Goal: Task Accomplishment & Management: Use online tool/utility

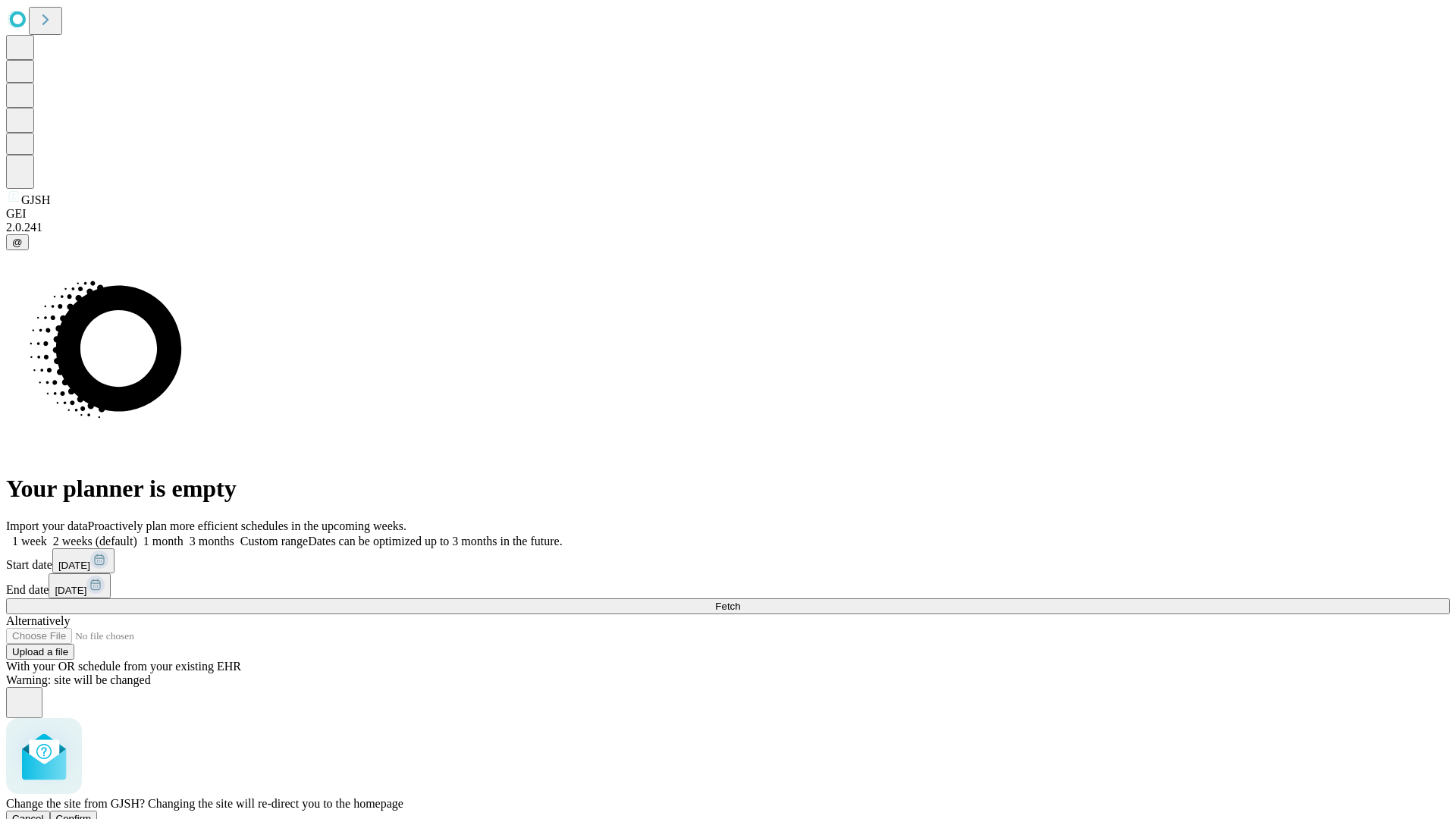
click at [92, 813] on span "Confirm" at bounding box center [73, 819] width 35 height 11
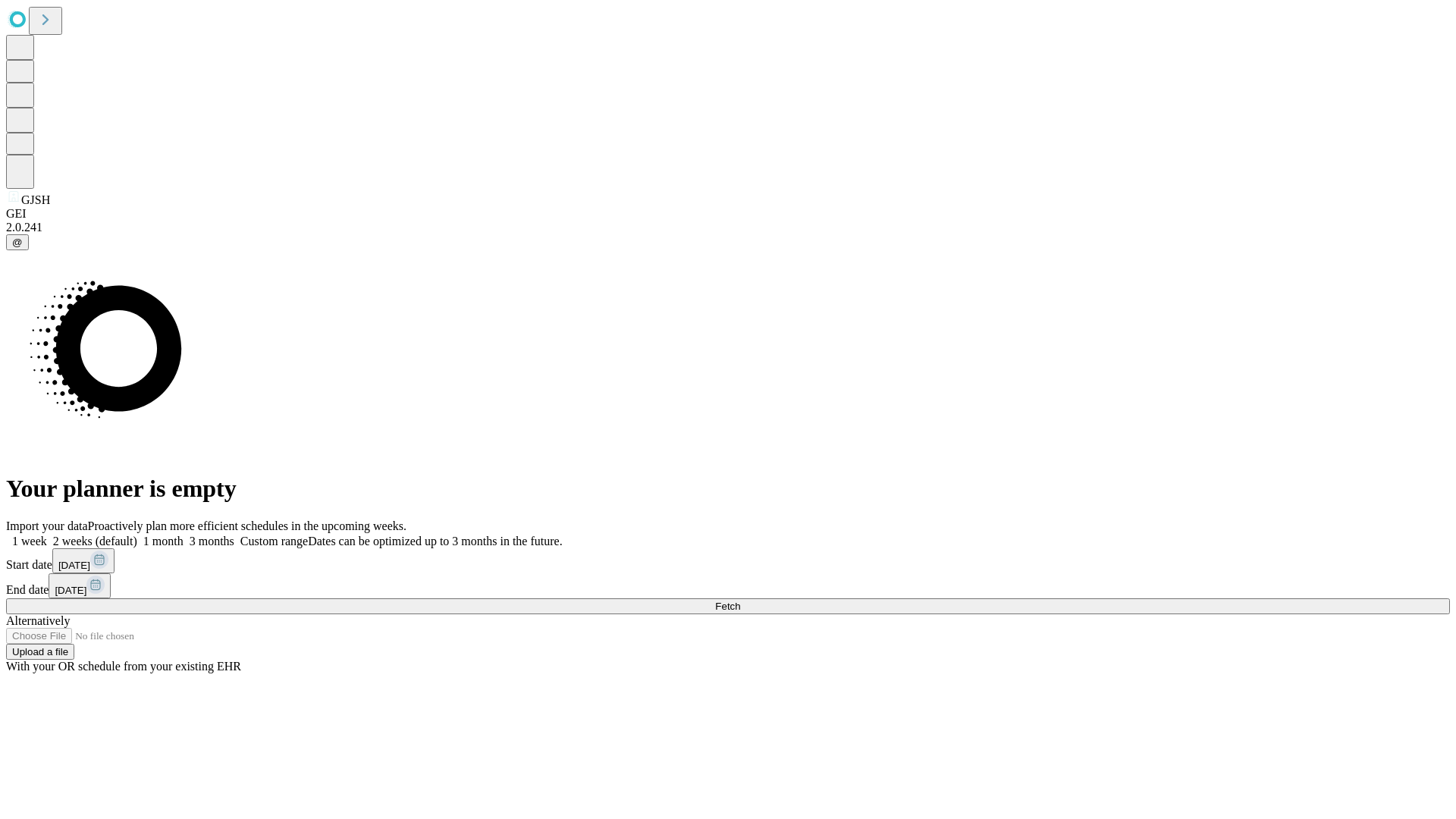
click at [47, 535] on label "1 week" at bounding box center [27, 542] width 41 height 13
click at [741, 601] on span "Fetch" at bounding box center [728, 607] width 25 height 11
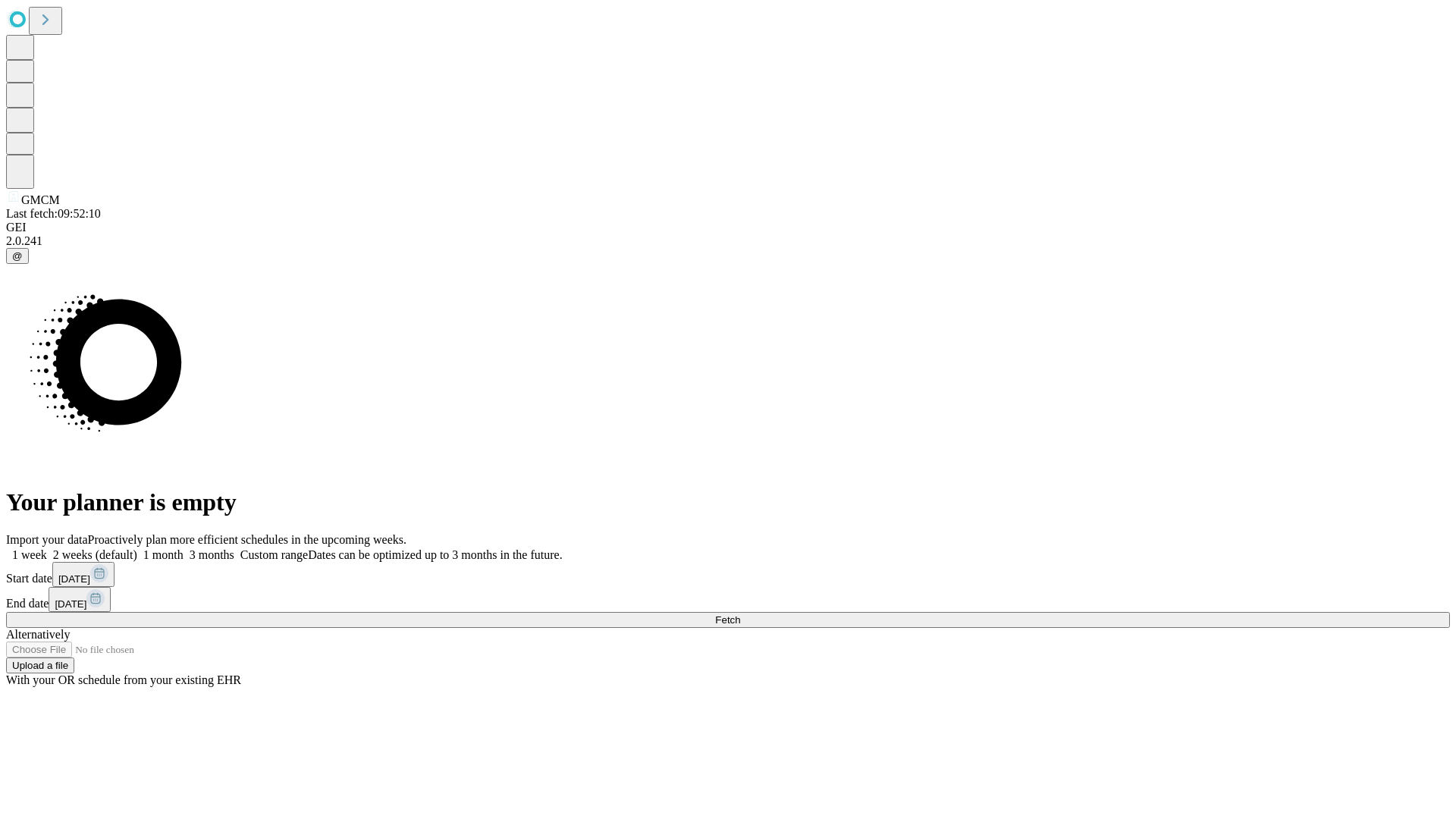
click at [47, 548] on label "1 week" at bounding box center [27, 555] width 41 height 13
click at [741, 614] on span "Fetch" at bounding box center [728, 620] width 25 height 11
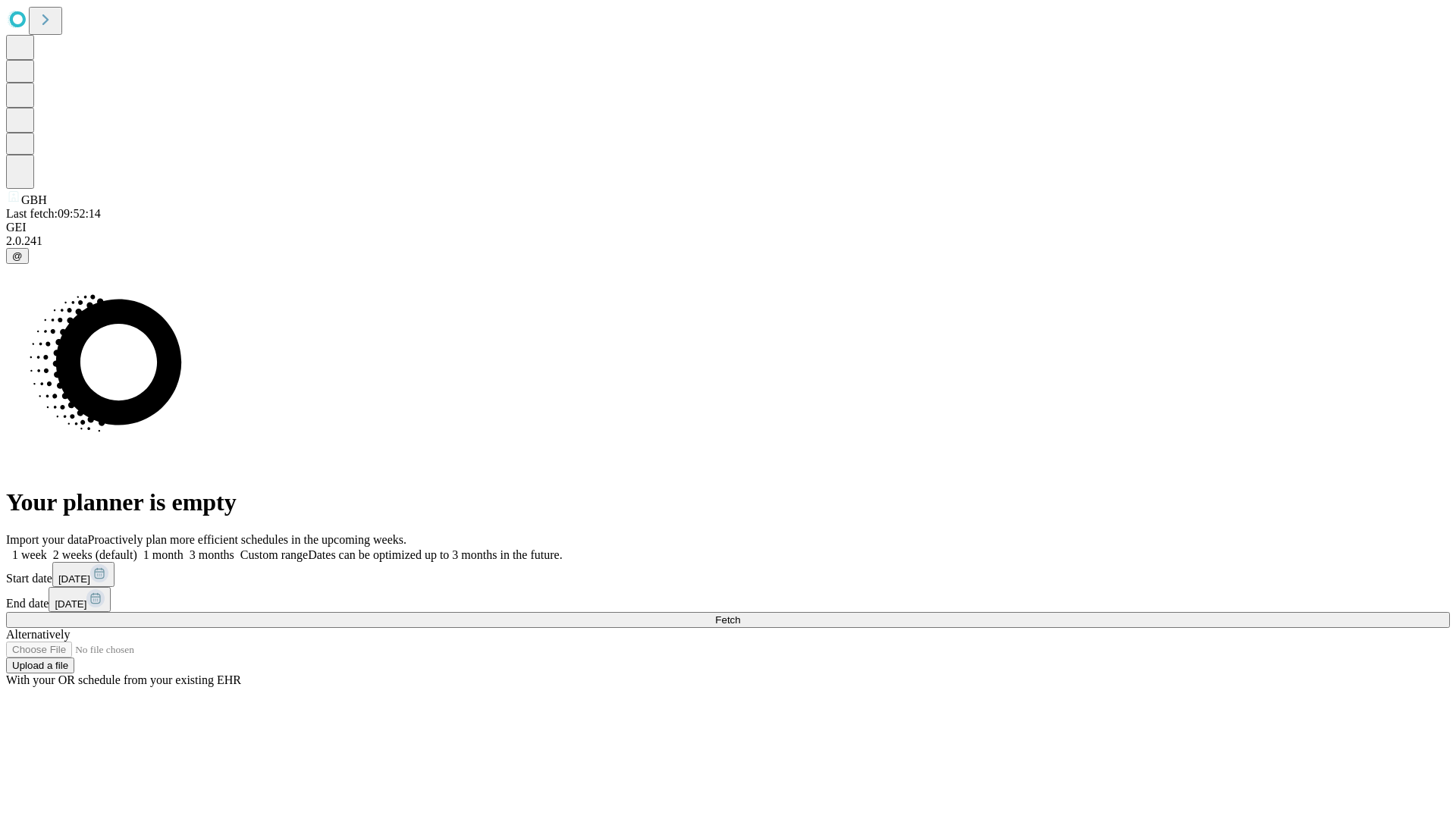
click at [47, 548] on label "1 week" at bounding box center [27, 555] width 41 height 13
click at [741, 614] on span "Fetch" at bounding box center [728, 620] width 25 height 11
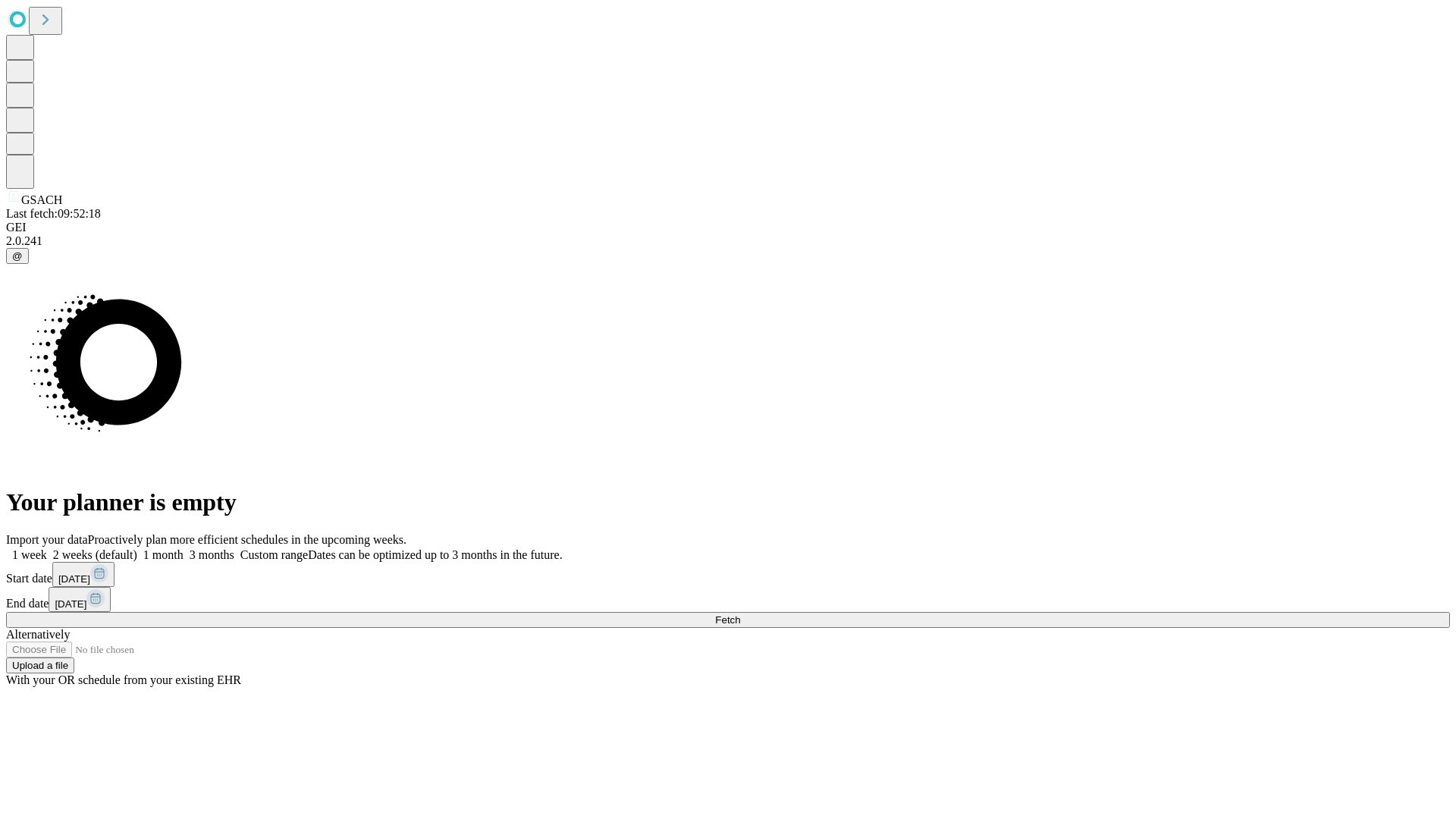
click at [47, 548] on label "1 week" at bounding box center [27, 555] width 41 height 13
click at [741, 614] on span "Fetch" at bounding box center [728, 620] width 25 height 11
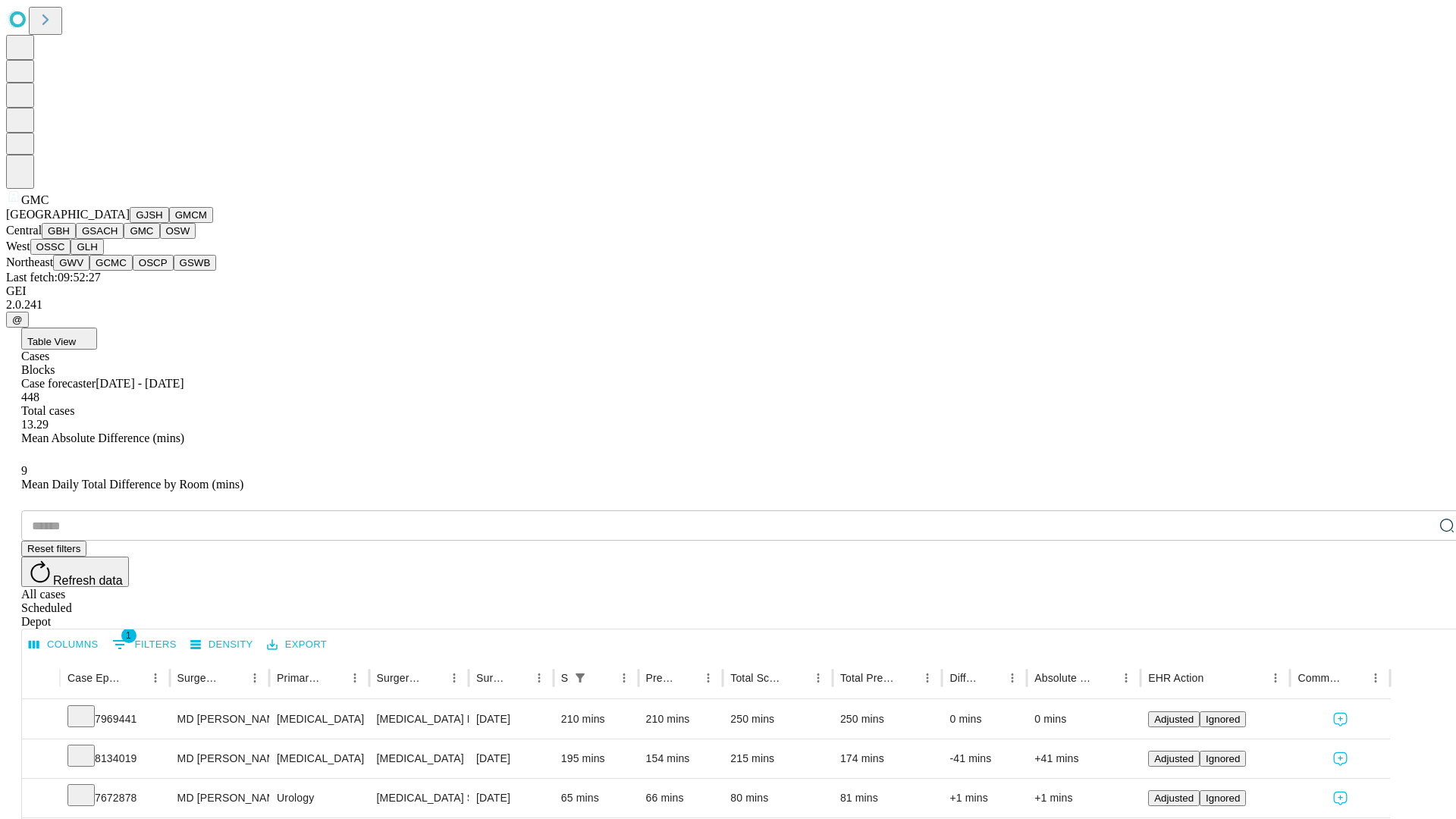
click at [160, 239] on button "OSW" at bounding box center [178, 231] width 36 height 16
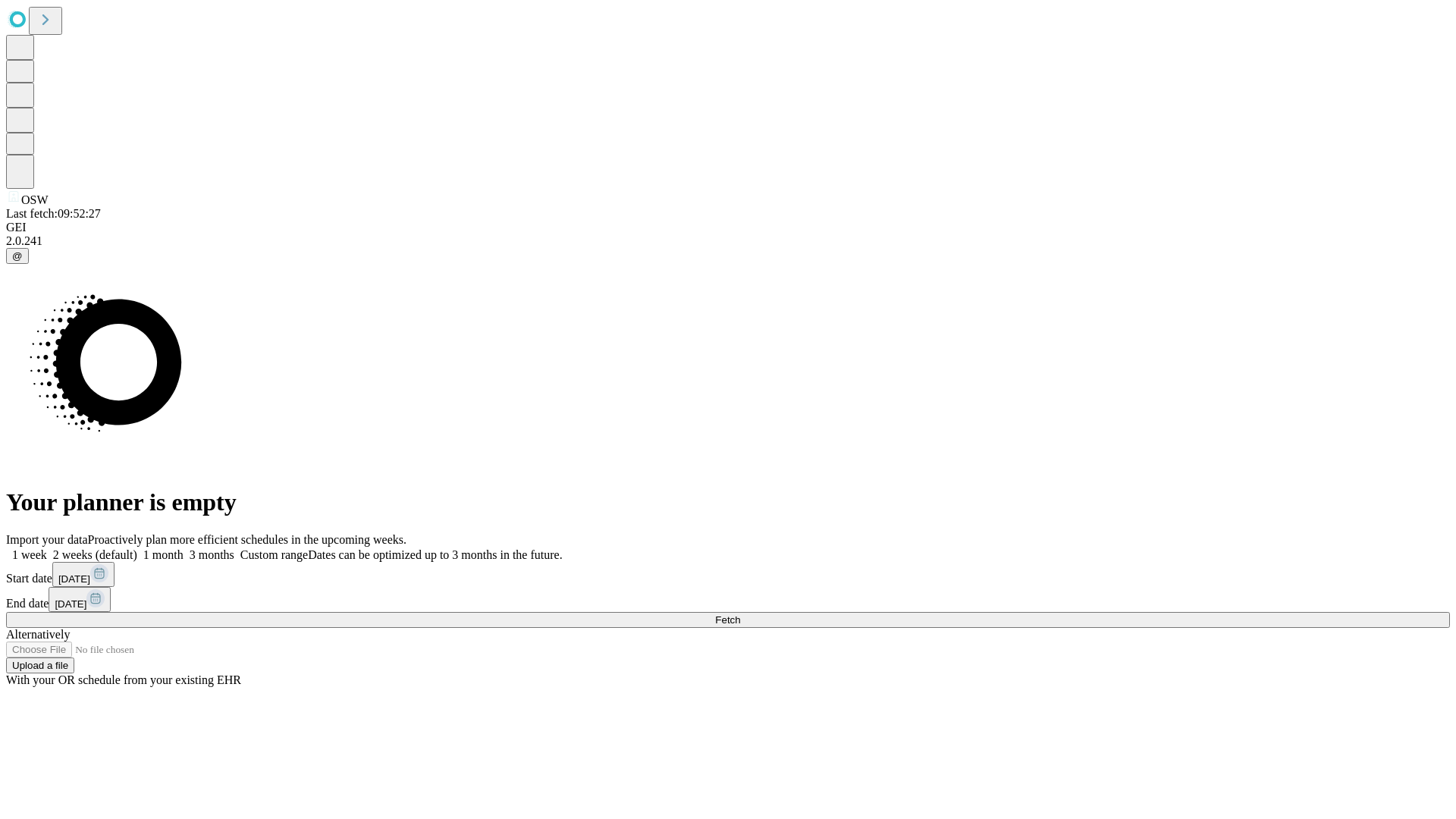
click at [47, 548] on label "1 week" at bounding box center [27, 555] width 41 height 13
click at [741, 614] on span "Fetch" at bounding box center [728, 620] width 25 height 11
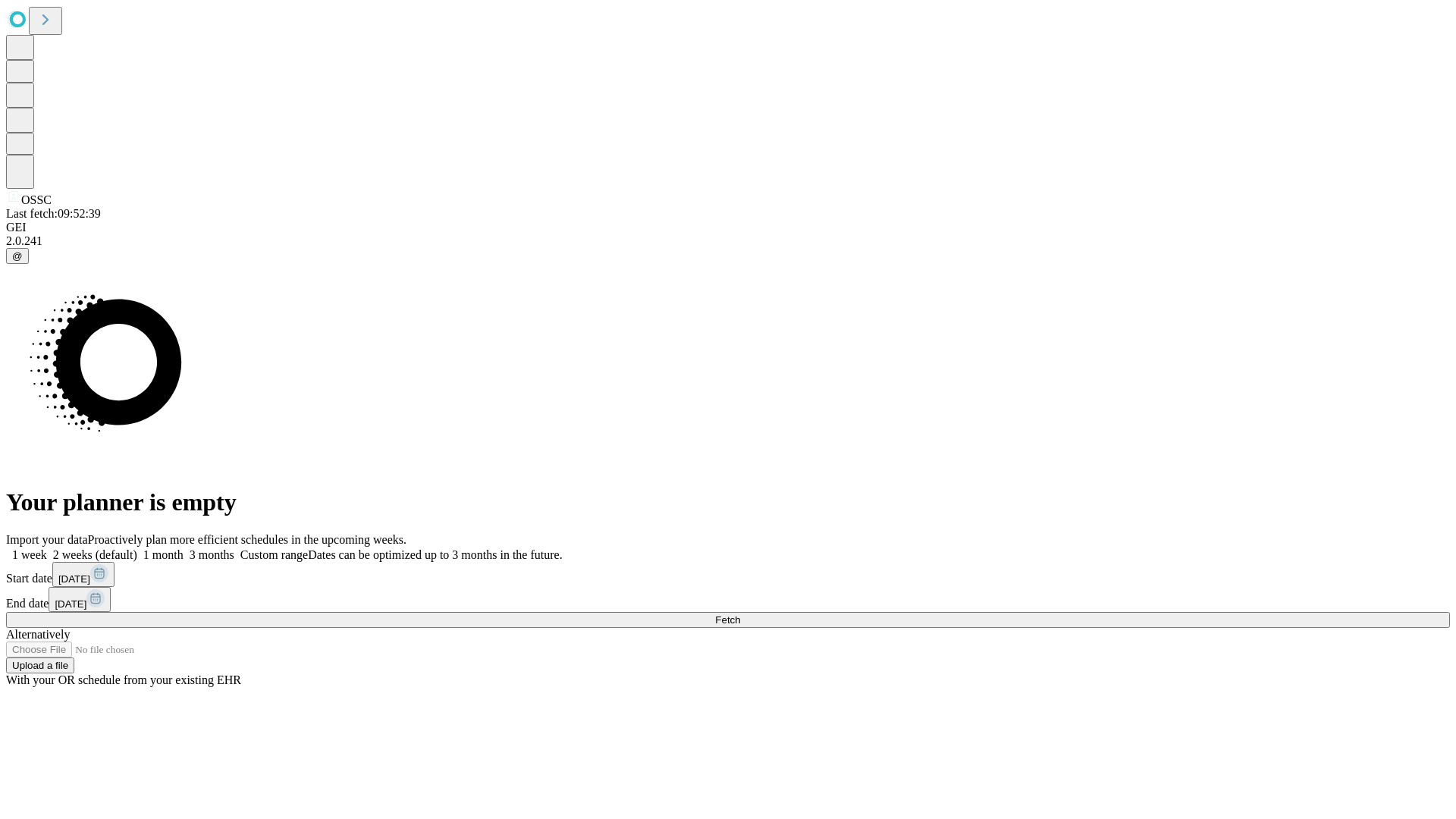
click at [47, 548] on label "1 week" at bounding box center [27, 555] width 41 height 13
click at [741, 614] on span "Fetch" at bounding box center [728, 620] width 25 height 11
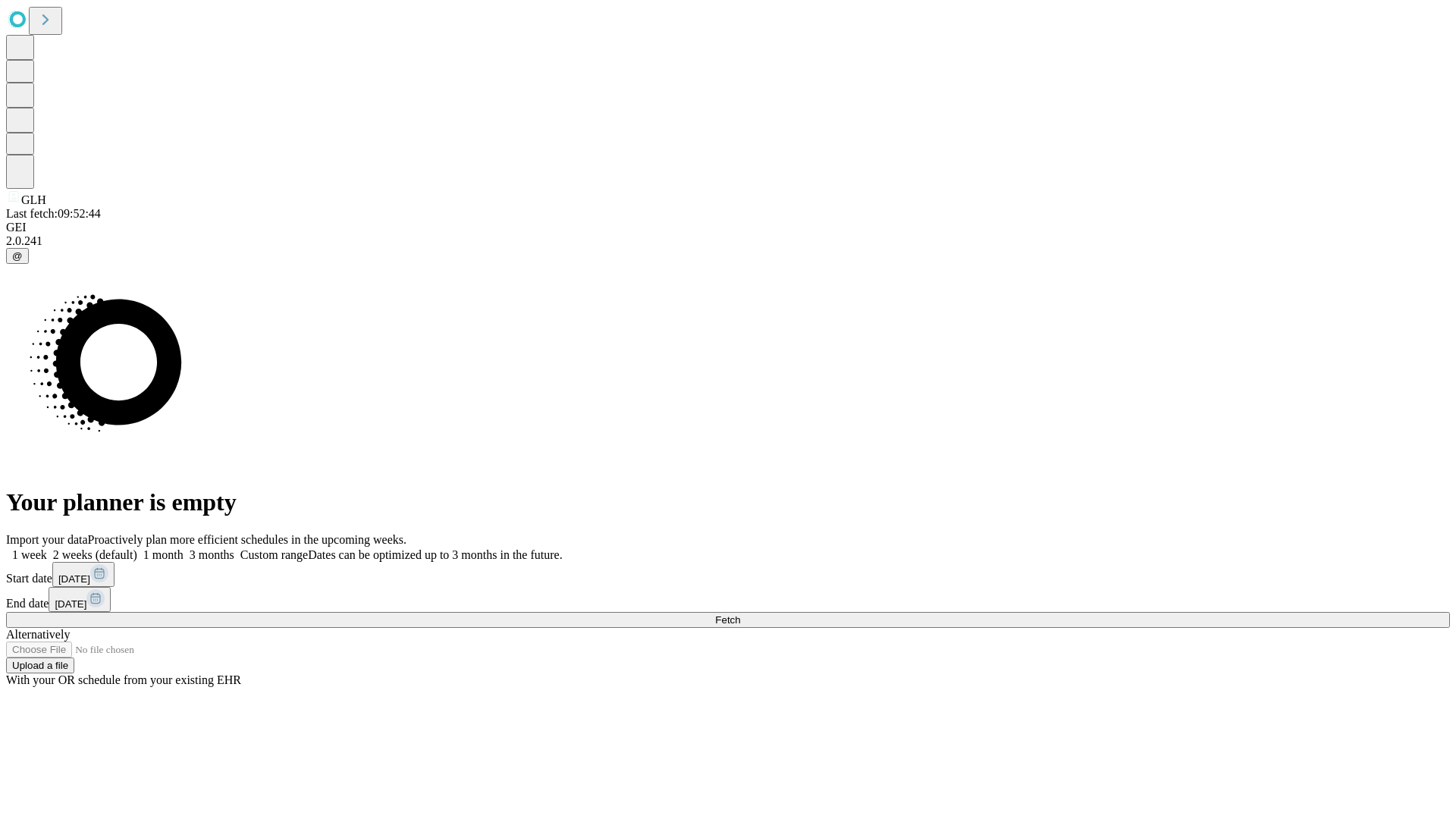
click at [47, 548] on label "1 week" at bounding box center [27, 555] width 41 height 13
click at [741, 614] on span "Fetch" at bounding box center [728, 620] width 25 height 11
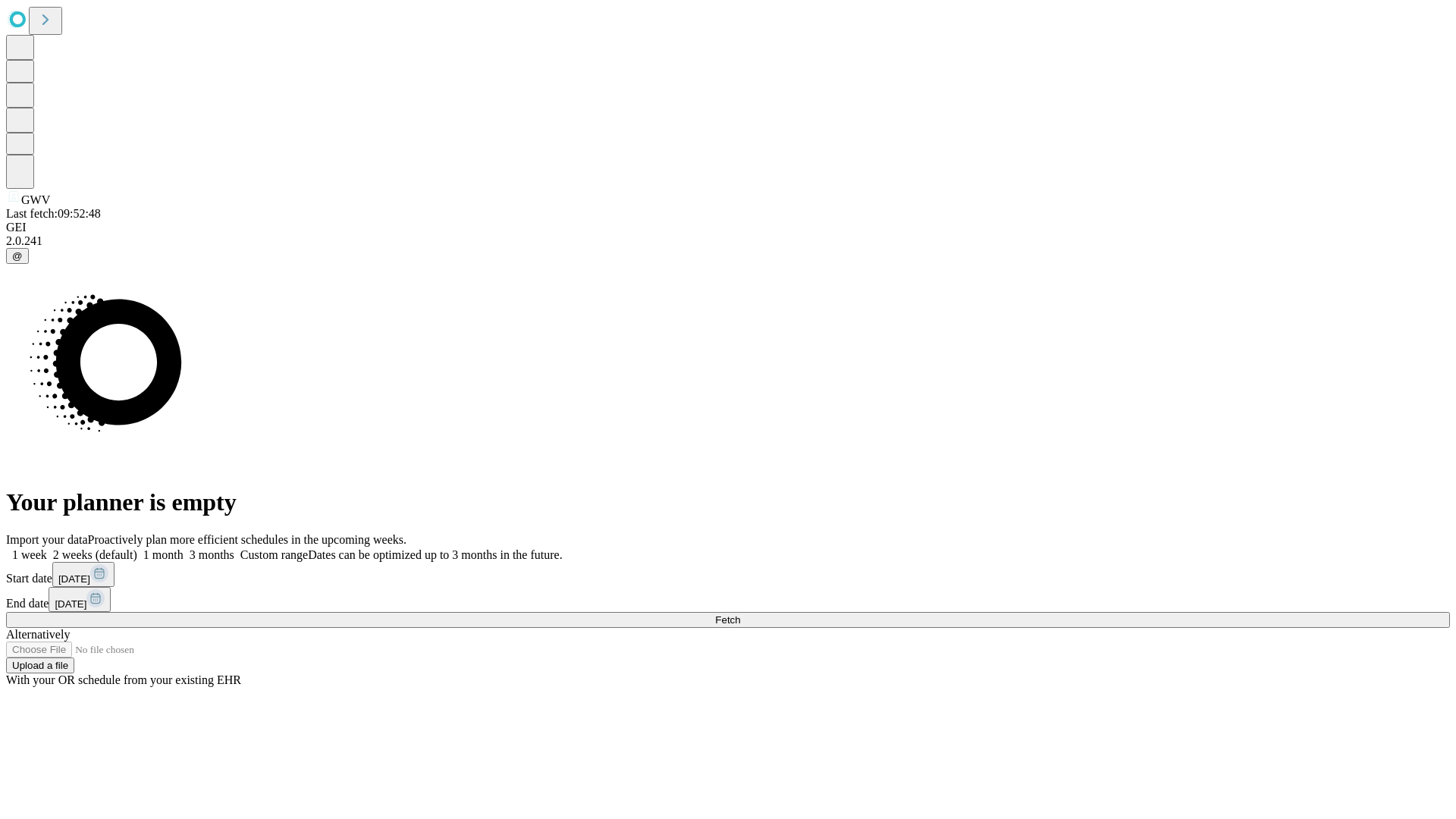
click at [47, 548] on label "1 week" at bounding box center [27, 555] width 41 height 13
click at [741, 614] on span "Fetch" at bounding box center [728, 620] width 25 height 11
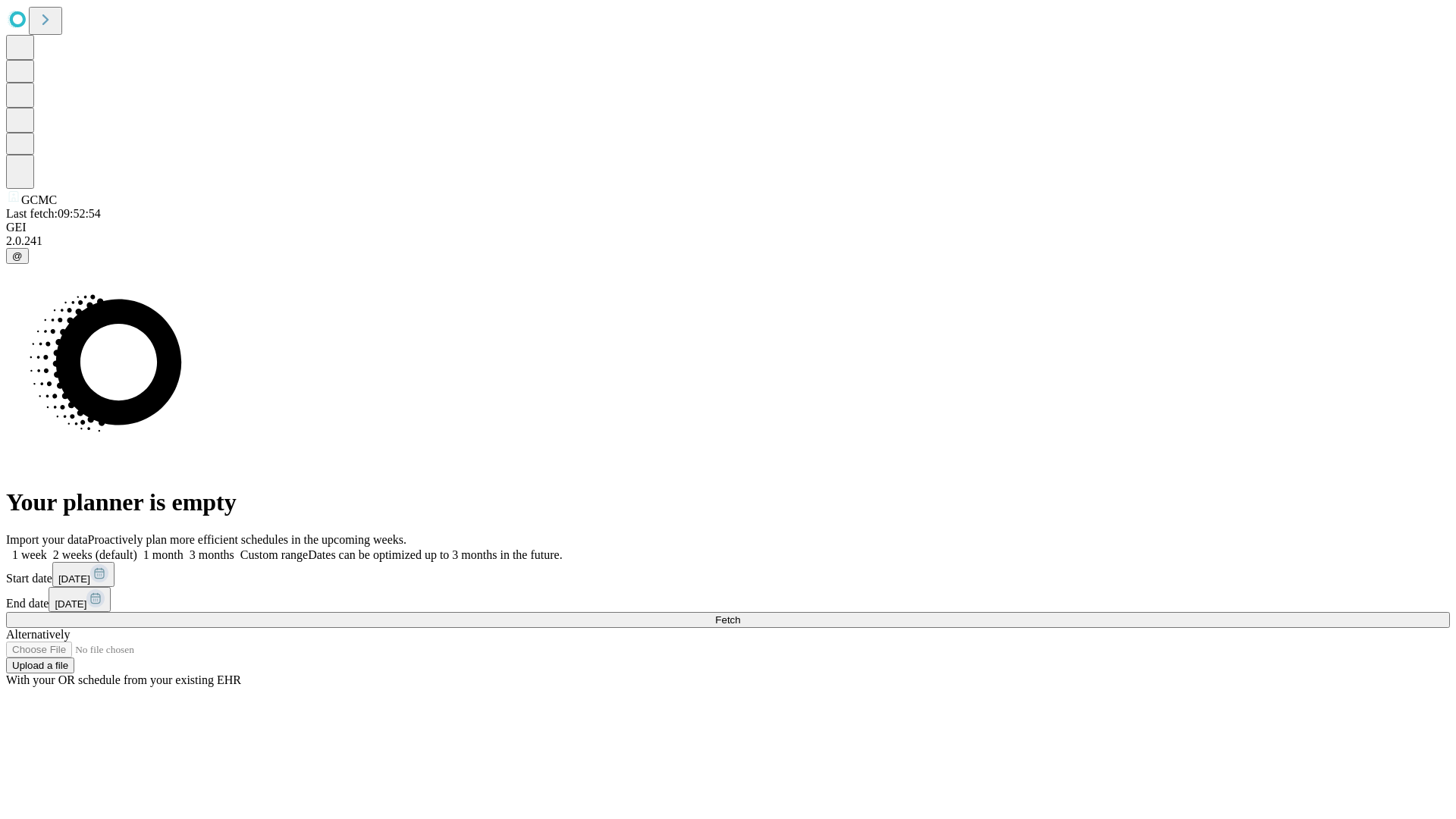
click at [741, 614] on span "Fetch" at bounding box center [728, 620] width 25 height 11
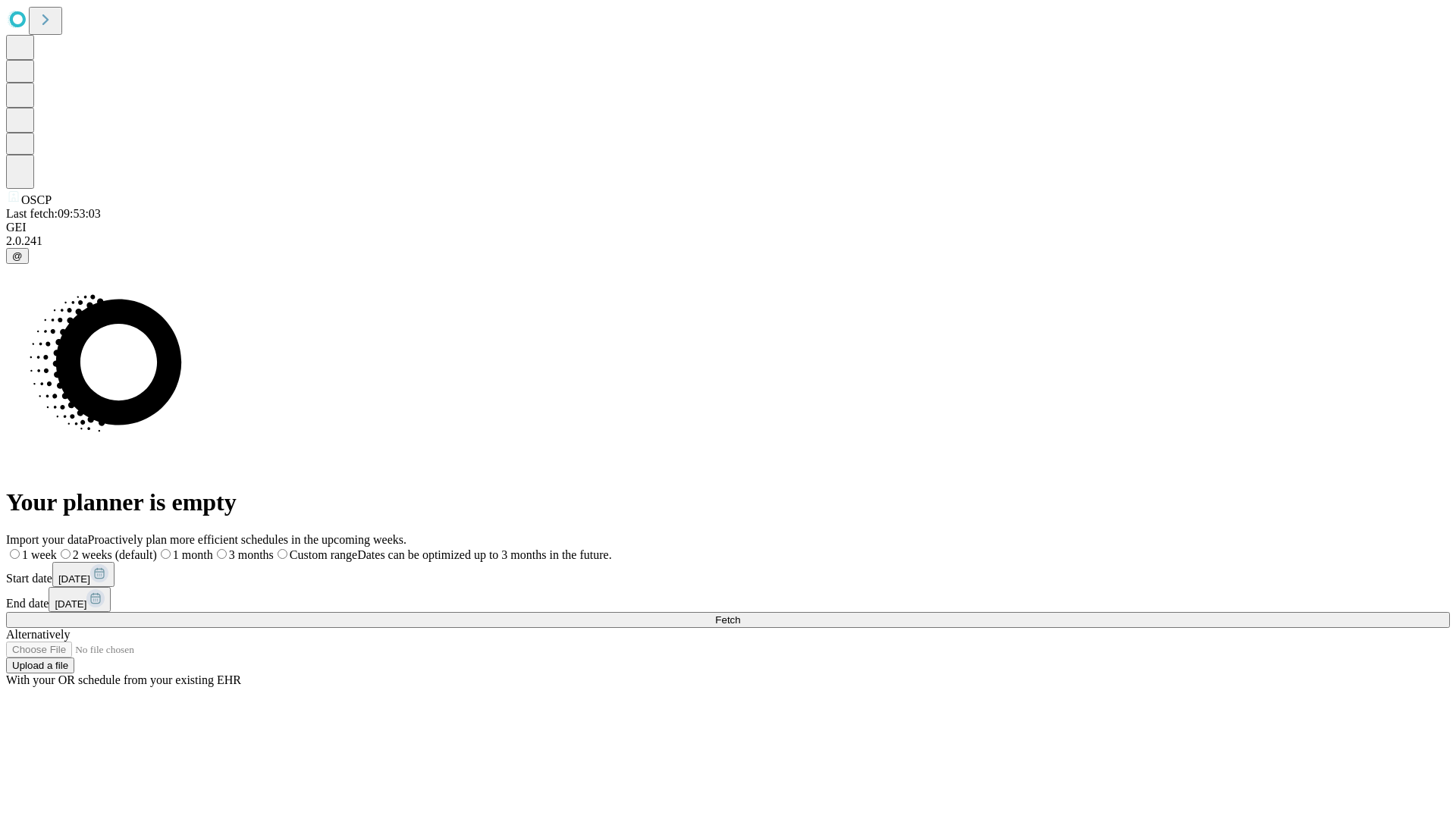
click at [57, 548] on label "1 week" at bounding box center [32, 555] width 51 height 13
click at [741, 614] on span "Fetch" at bounding box center [728, 620] width 25 height 11
